Goal: Check status: Check status

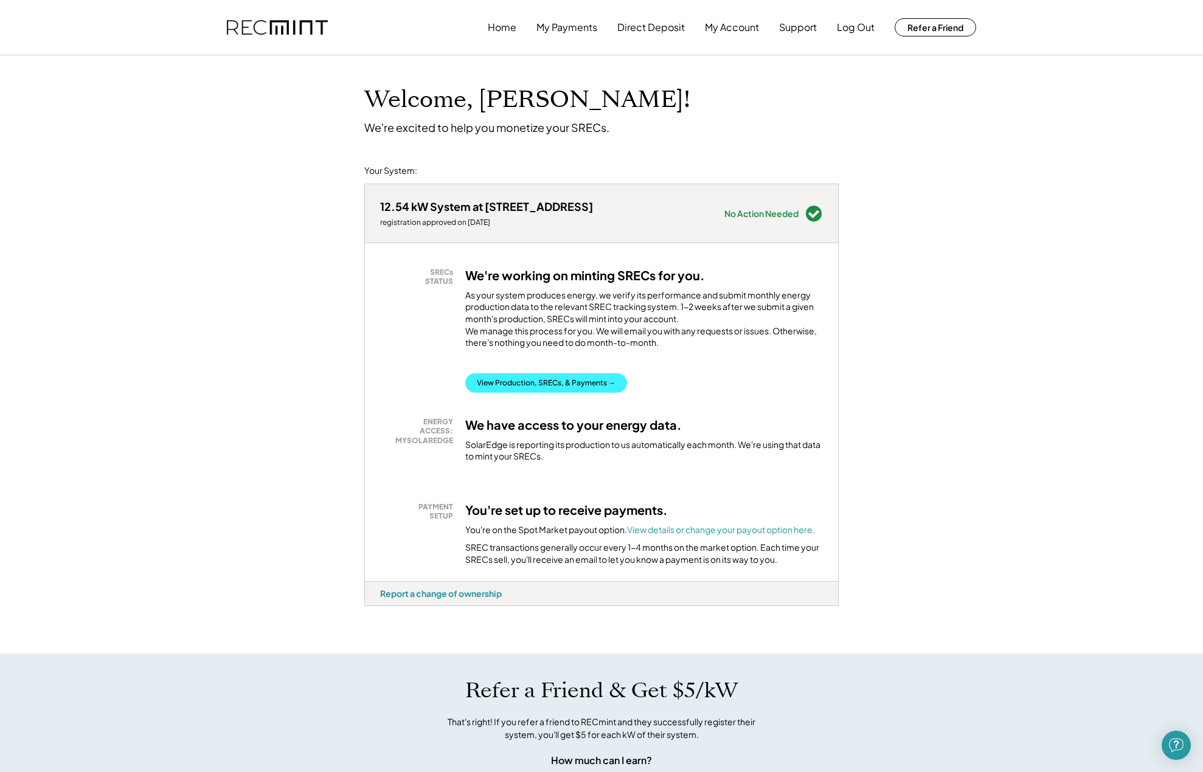
click at [537, 387] on button "View Production, SRECs, & Payments →" at bounding box center [546, 382] width 162 height 19
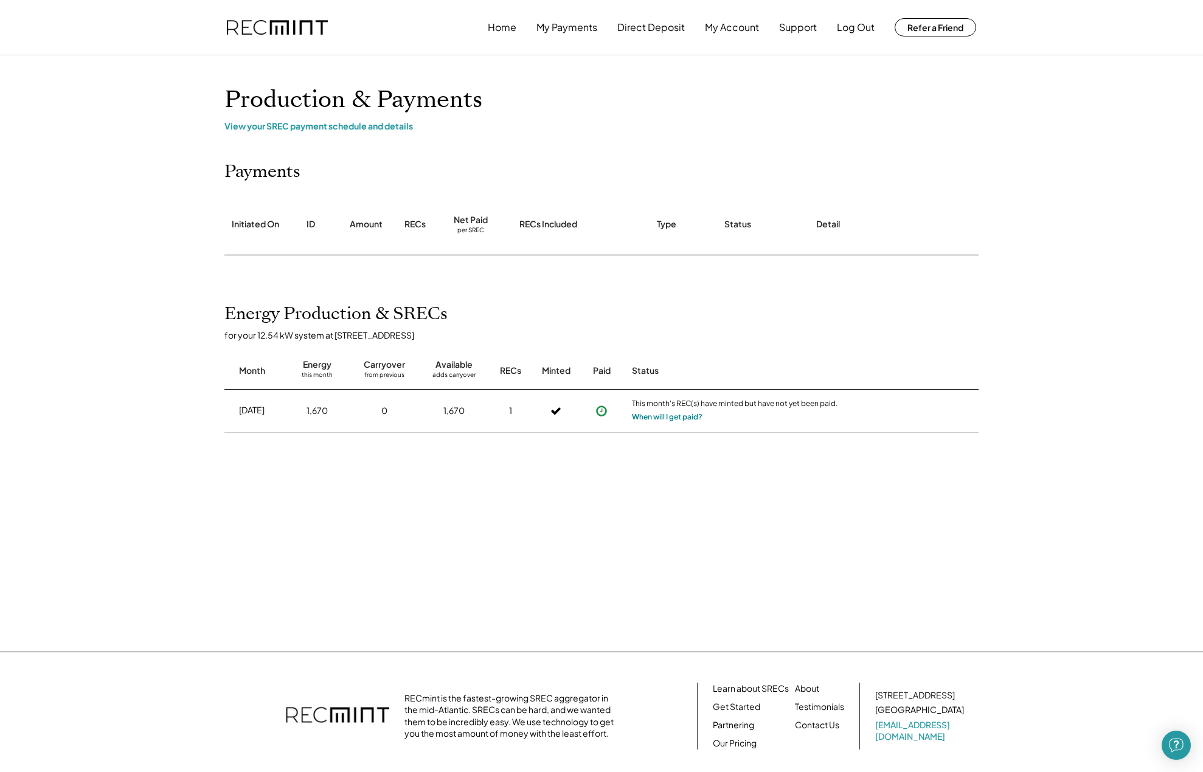
click at [651, 416] on button "When will I get paid?" at bounding box center [667, 417] width 71 height 12
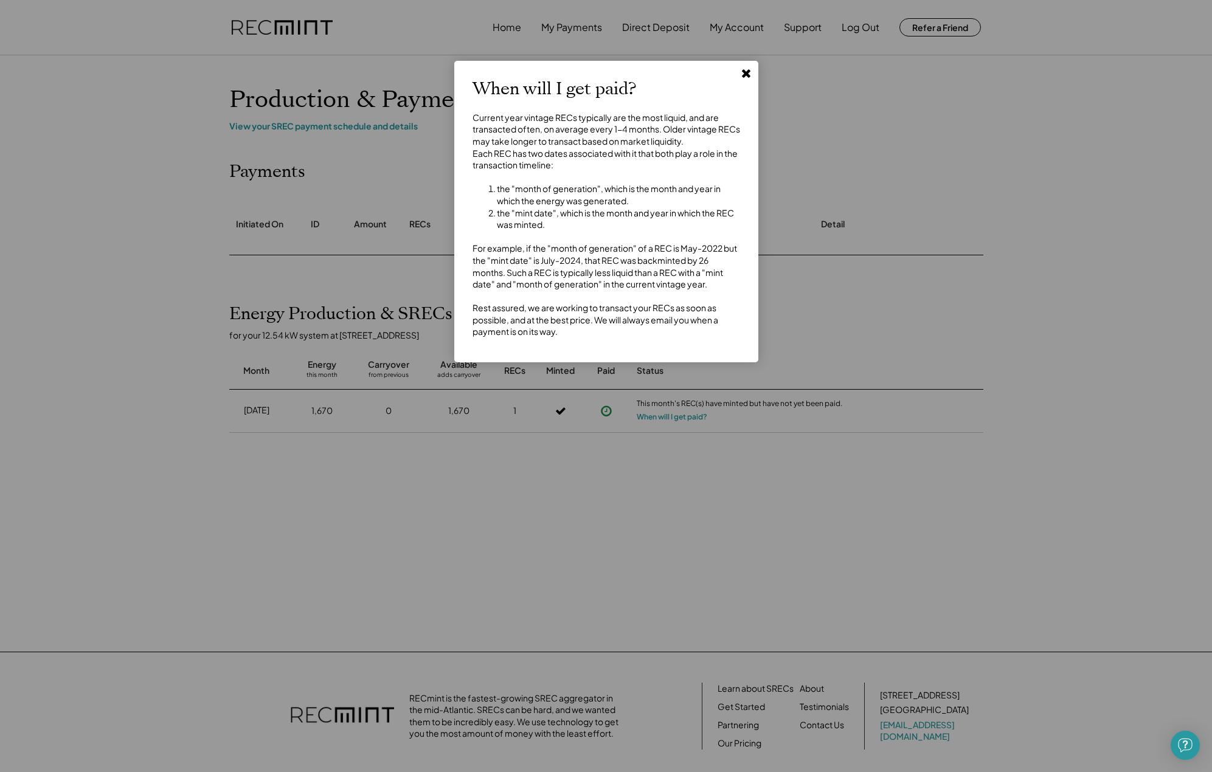
click at [269, 359] on div at bounding box center [606, 386] width 1212 height 772
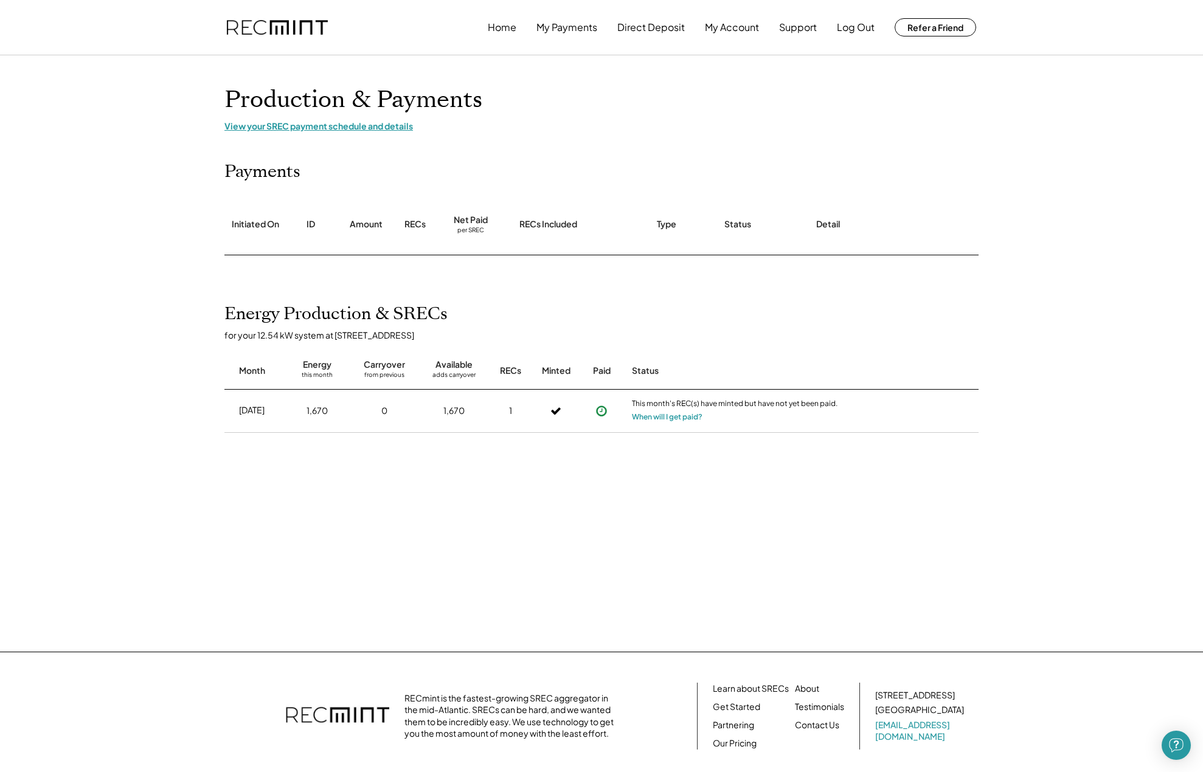
click at [359, 128] on div "View your SREC payment schedule and details" at bounding box center [601, 125] width 754 height 11
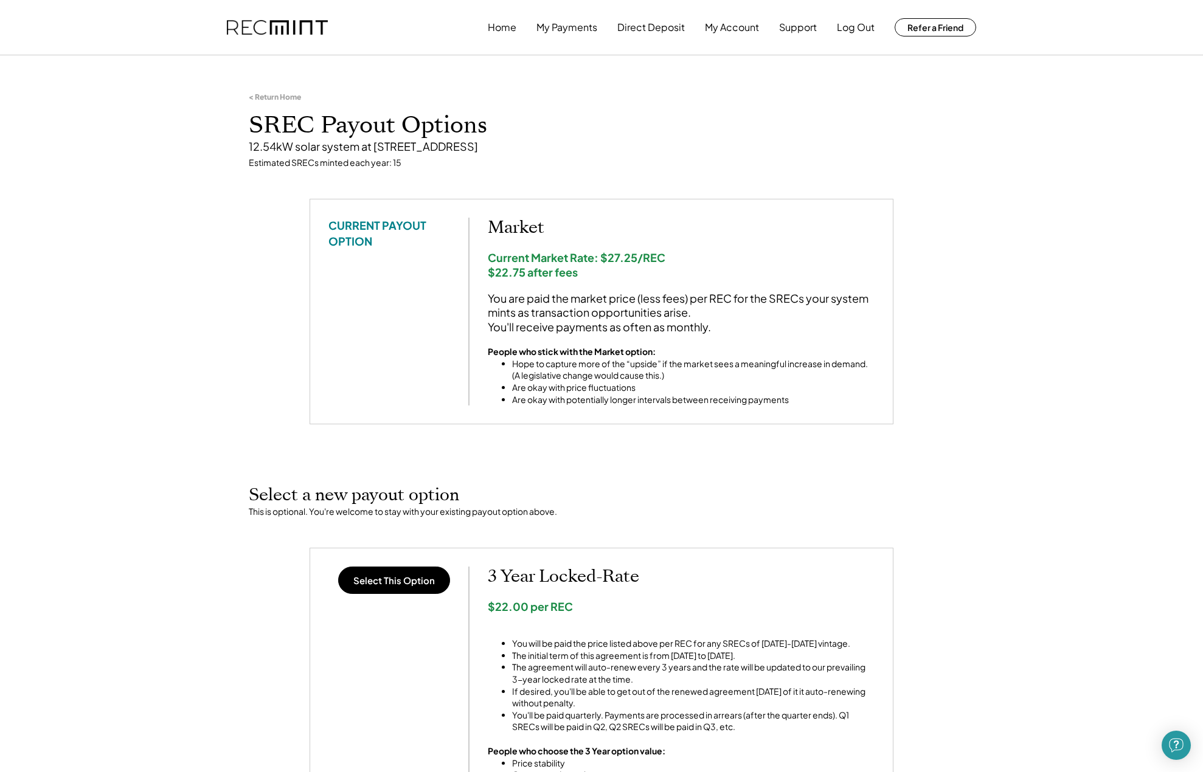
click at [273, 98] on div "< Return Home" at bounding box center [275, 97] width 52 height 10
click at [494, 32] on button "Home" at bounding box center [502, 27] width 29 height 24
